Goal: Task Accomplishment & Management: Manage account settings

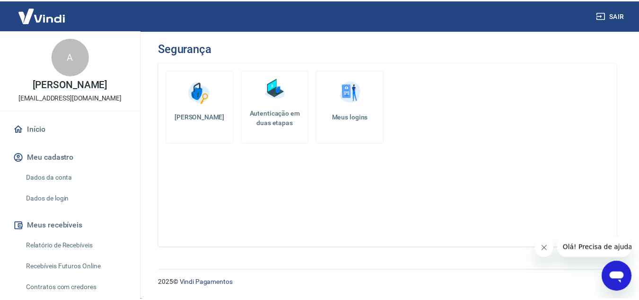
scroll to position [47, 0]
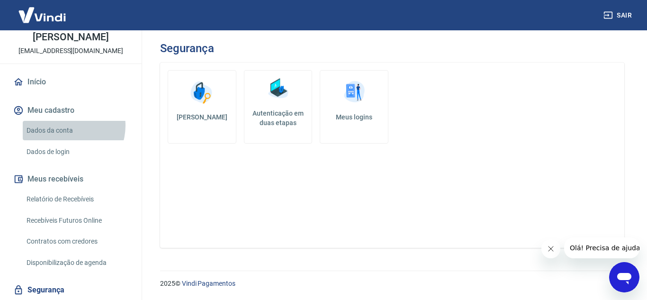
click at [66, 135] on link "Dados da conta" at bounding box center [76, 130] width 107 height 19
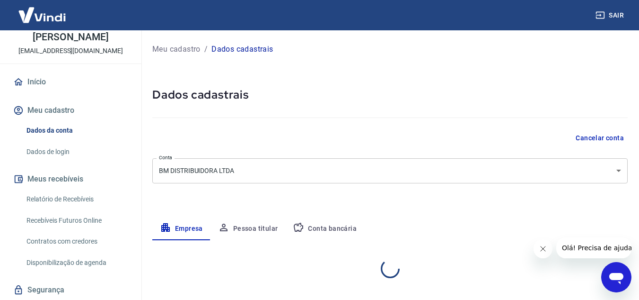
select select "PR"
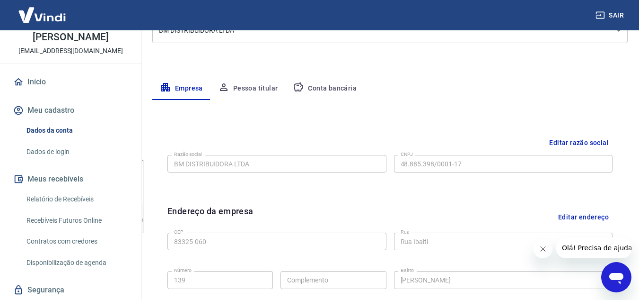
scroll to position [142, 0]
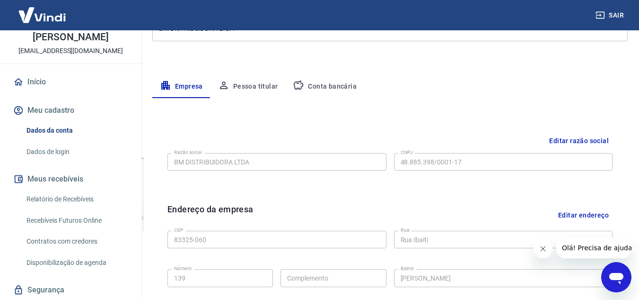
click at [260, 81] on button "Pessoa titular" at bounding box center [248, 86] width 75 height 23
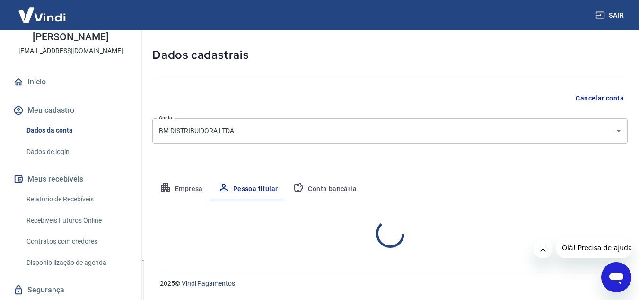
scroll to position [79, 0]
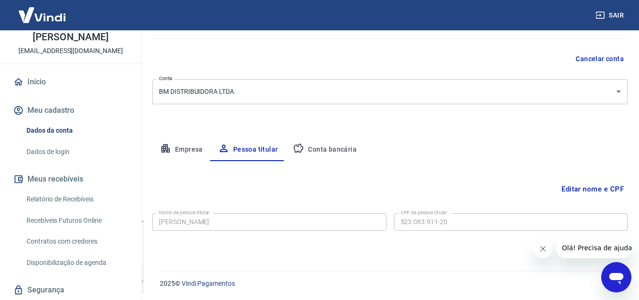
click at [339, 144] on button "Conta bancária" at bounding box center [324, 149] width 79 height 23
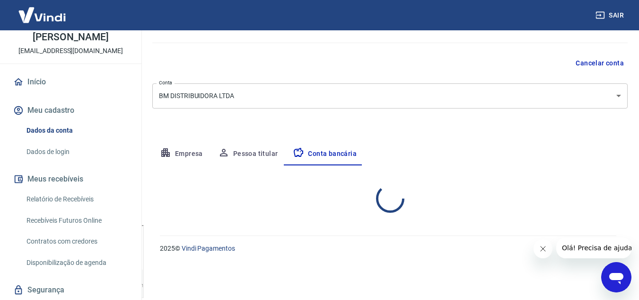
select select "1"
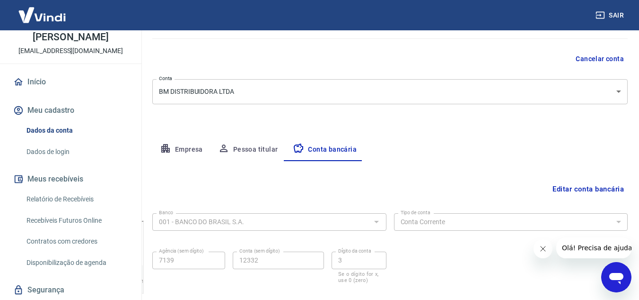
click at [180, 150] on button "Empresa" at bounding box center [181, 149] width 58 height 23
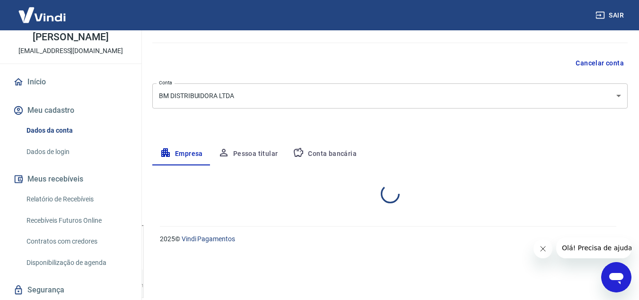
select select "PR"
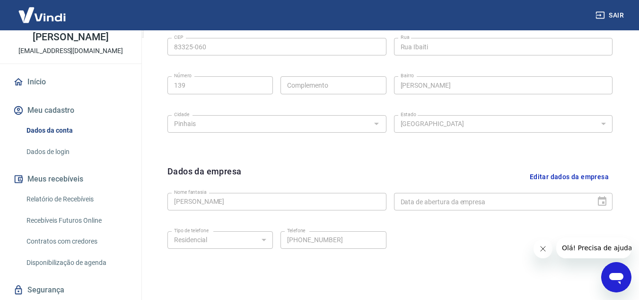
scroll to position [336, 0]
click at [552, 174] on button "Editar dados da empresa" at bounding box center [569, 176] width 87 height 24
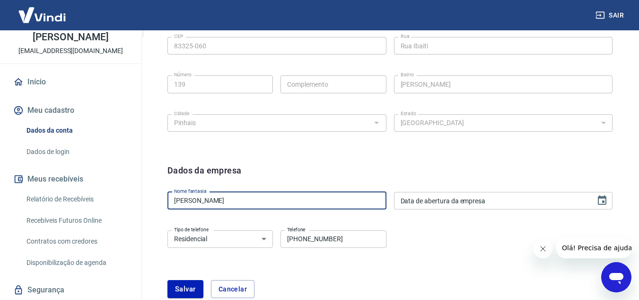
drag, startPoint x: 271, startPoint y: 203, endPoint x: 159, endPoint y: 208, distance: 112.3
click at [160, 208] on div "Dados da empresa Nome fantasia Roberto Carlos de Souza Nome fantasia Data de ab…" at bounding box center [390, 236] width 461 height 160
type input "BM Distribuidora"
type input "DD/MM/YYYY"
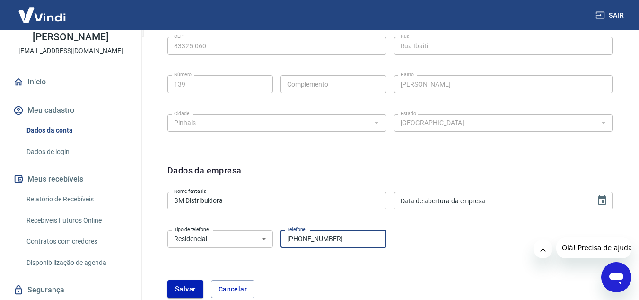
type input "(41) 3211-1250"
click at [194, 255] on div "Tipo de telefone Residencial Comercial Tipo de telefone Telefone (41) 3211-1250…" at bounding box center [390, 245] width 445 height 38
click at [194, 249] on div "Tipo de telefone Residencial Comercial Tipo de telefone Telefone (41) 3211-1250…" at bounding box center [277, 237] width 219 height 23
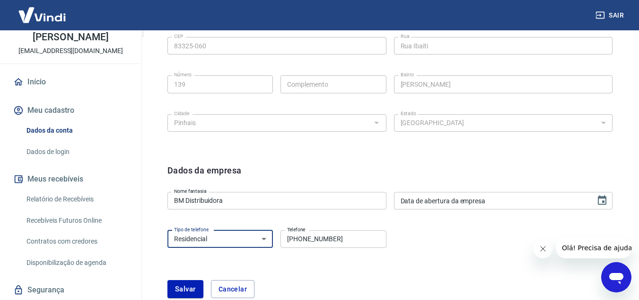
click at [193, 242] on select "Residencial Comercial" at bounding box center [221, 239] width 106 height 18
select select "business"
click at [168, 230] on select "Residencial Comercial" at bounding box center [221, 239] width 106 height 18
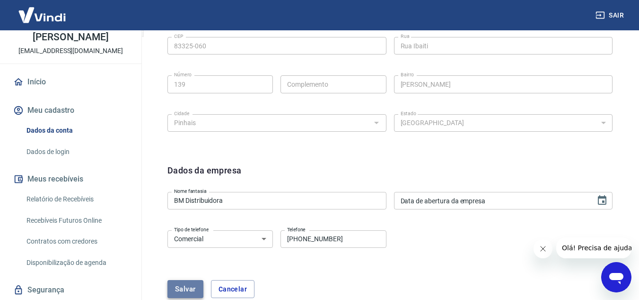
click at [189, 288] on button "Salvar" at bounding box center [186, 289] width 36 height 18
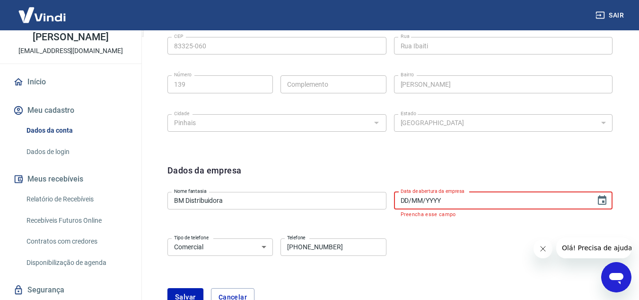
click at [505, 200] on input "DD/MM/YYYY" at bounding box center [491, 201] width 195 height 18
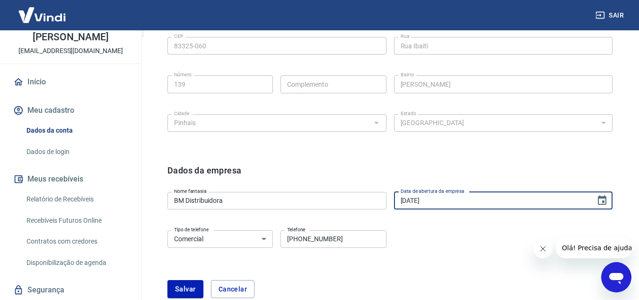
click at [411, 202] on input "14/02/2022" at bounding box center [491, 201] width 195 height 18
type input "14/12/2022"
click at [475, 242] on div "Tipo de telefone Residencial Comercial Tipo de telefone Telefone (41) 3211-1250…" at bounding box center [390, 245] width 445 height 38
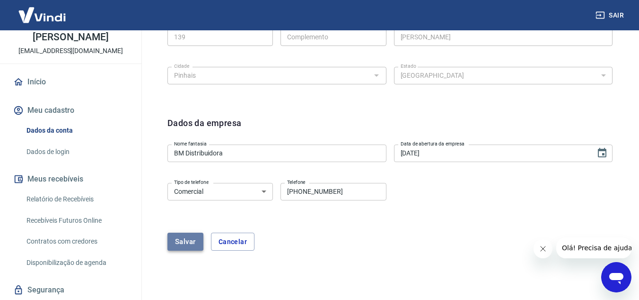
click at [179, 248] on button "Salvar" at bounding box center [186, 241] width 36 height 18
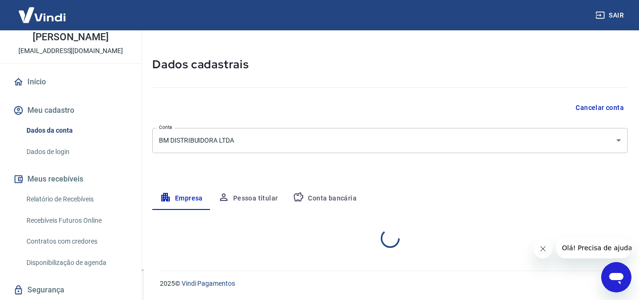
select select "PR"
select select "business"
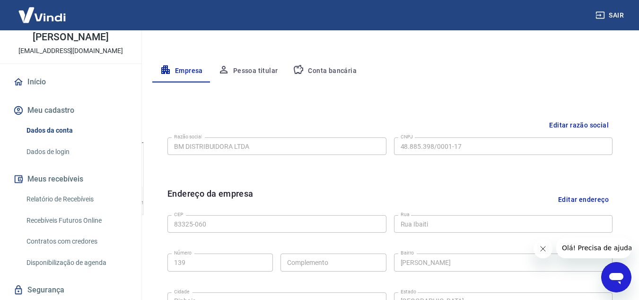
drag, startPoint x: 71, startPoint y: 203, endPoint x: 78, endPoint y: 203, distance: 6.6
click at [71, 203] on link "Relatório de Recebíveis" at bounding box center [76, 198] width 107 height 19
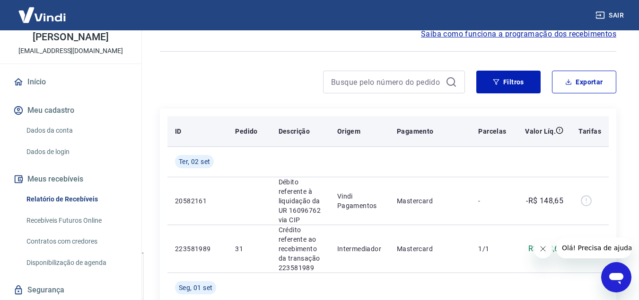
scroll to position [95, 0]
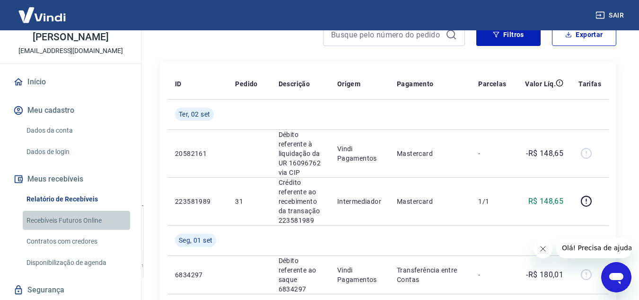
click at [81, 226] on link "Recebíveis Futuros Online" at bounding box center [76, 220] width 107 height 19
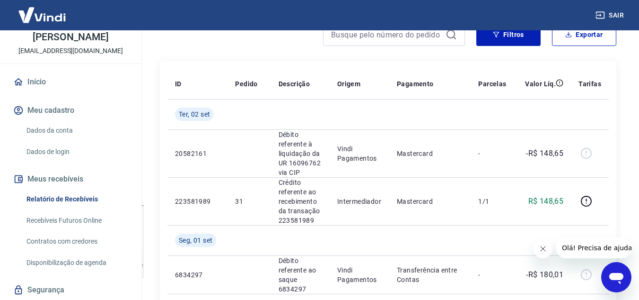
click at [82, 251] on link "Contratos com credores" at bounding box center [76, 240] width 107 height 19
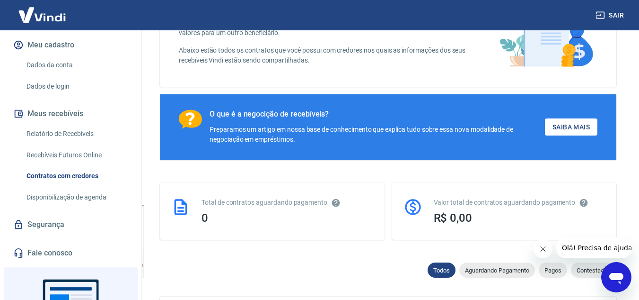
scroll to position [142, 0]
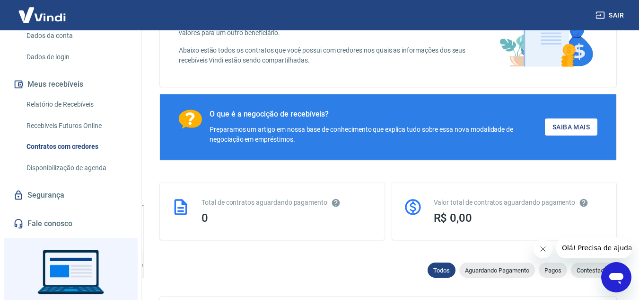
click at [95, 177] on link "Disponibilização de agenda" at bounding box center [76, 167] width 107 height 19
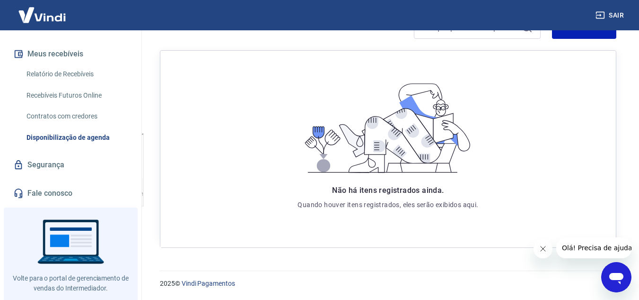
scroll to position [189, 0]
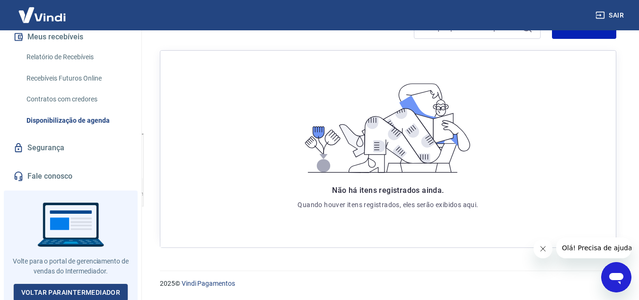
click at [75, 169] on div "Início Meu cadastro Dados da conta Dados de login Meus recebíveis Relatório de …" at bounding box center [71, 57] width 142 height 257
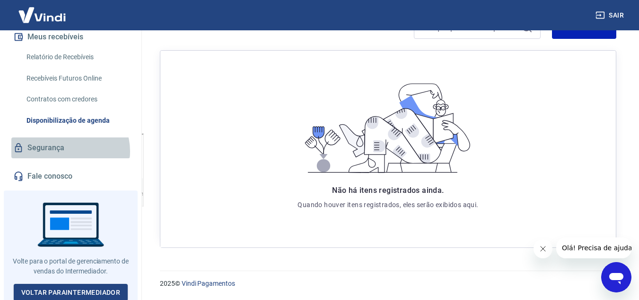
click at [70, 158] on link "Segurança" at bounding box center [70, 147] width 119 height 21
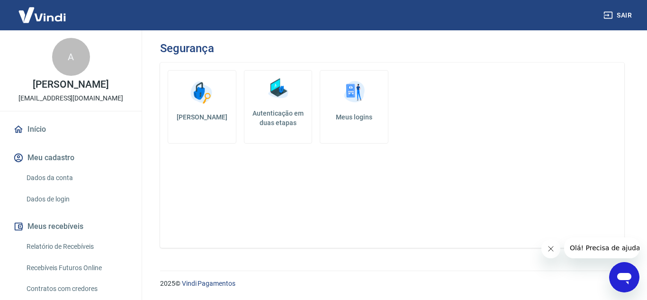
click at [106, 140] on link "Início" at bounding box center [70, 129] width 119 height 21
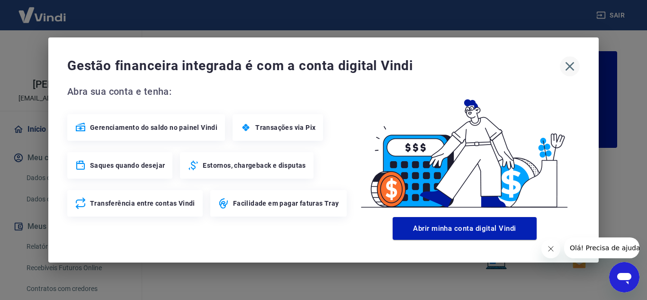
click at [567, 69] on icon "button" at bounding box center [569, 66] width 9 height 9
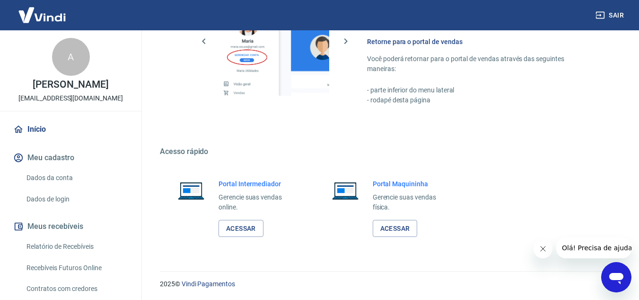
scroll to position [575, 0]
click at [258, 224] on link "Acessar" at bounding box center [241, 228] width 45 height 18
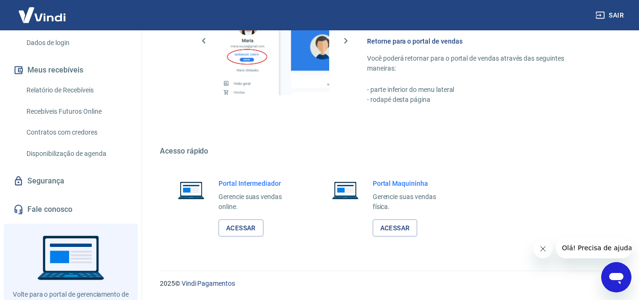
scroll to position [201, 0]
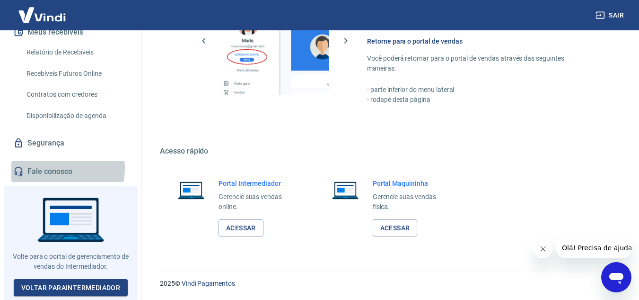
click at [57, 172] on link "Fale conosco" at bounding box center [70, 171] width 119 height 21
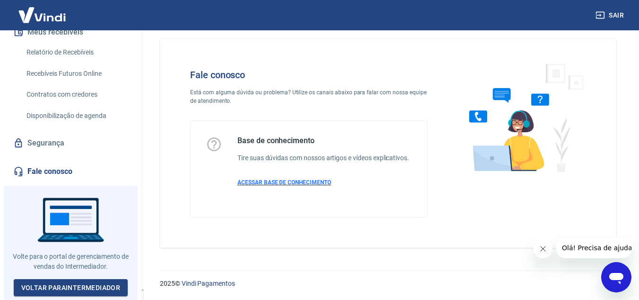
click at [319, 182] on span "ACESSAR BASE DE CONHECIMENTO" at bounding box center [285, 182] width 94 height 7
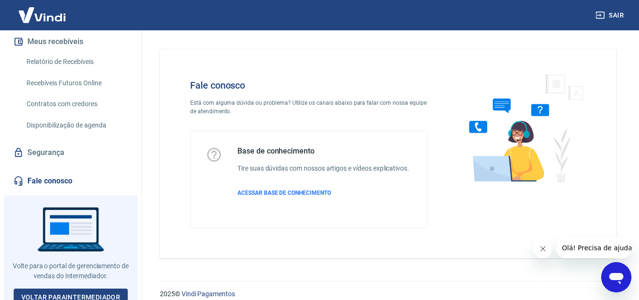
scroll to position [201, 0]
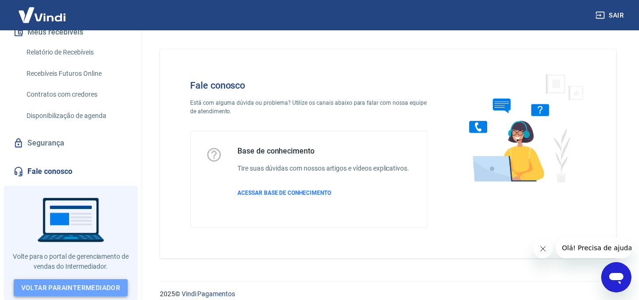
click at [71, 284] on link "Voltar para Intermediador" at bounding box center [71, 288] width 115 height 18
